Goal: Task Accomplishment & Management: Use online tool/utility

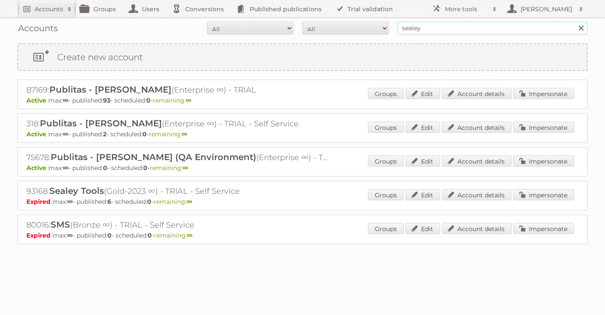
click at [442, 28] on input "sealey" at bounding box center [492, 28] width 190 height 13
drag, startPoint x: 442, startPoint y: 28, endPoint x: 322, endPoint y: 25, distance: 119.5
click at [353, 25] on form "All Active Expired Pending All Paid Trials Self service sealey Search" at bounding box center [302, 28] width 570 height 13
type input "tafelberg"
click at [574, 22] on input "Search" at bounding box center [580, 28] width 13 height 13
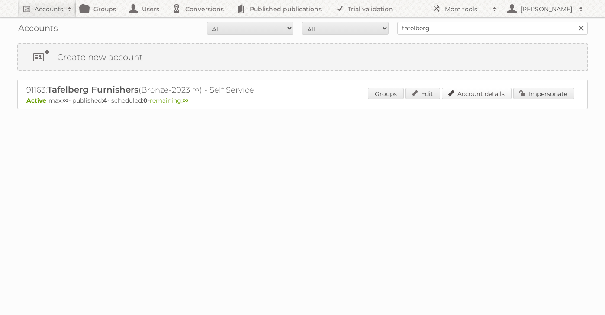
click at [469, 95] on link "Account details" at bounding box center [477, 93] width 70 height 11
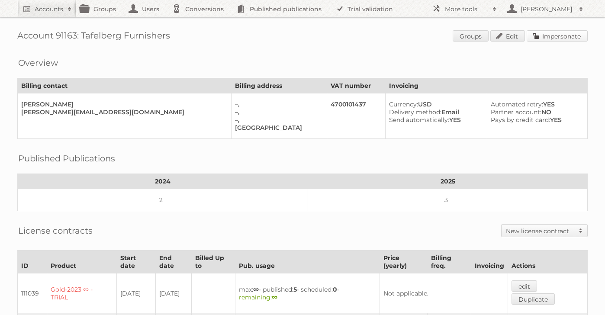
click at [553, 40] on link "Impersonate" at bounding box center [557, 35] width 61 height 11
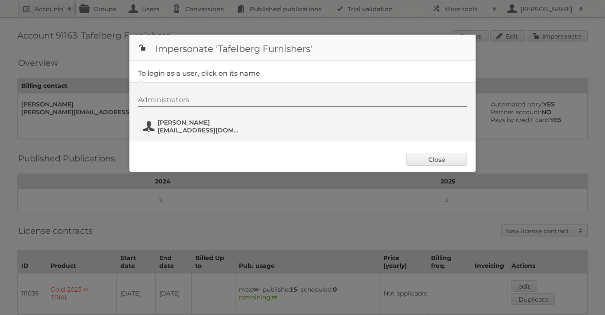
click at [177, 130] on span "online2@tafelberg.co.za" at bounding box center [200, 130] width 84 height 8
